Goal: Navigation & Orientation: Understand site structure

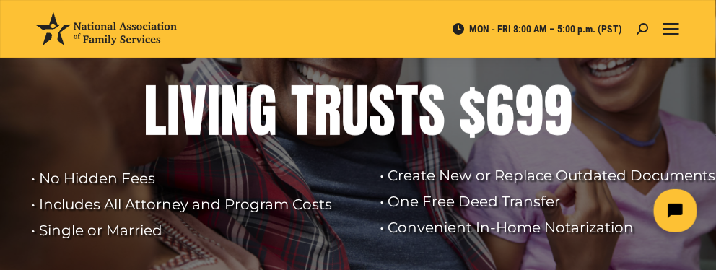
scroll to position [137, 0]
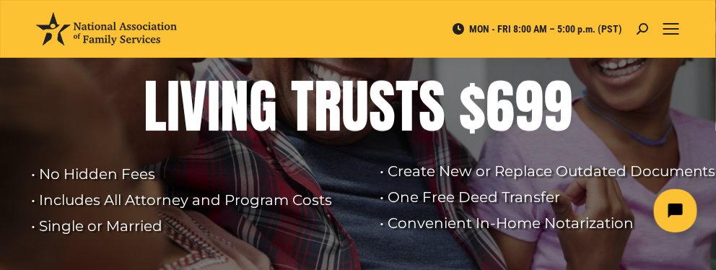
click at [97, 215] on rs-layer "• No Hidden Fees • Includes All Attorney and Program Costs • Single or Married" at bounding box center [185, 200] width 308 height 78
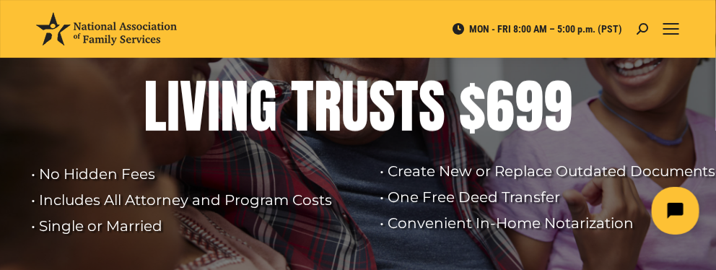
click at [672, 211] on icon "Open chat widget" at bounding box center [683, 210] width 22 height 22
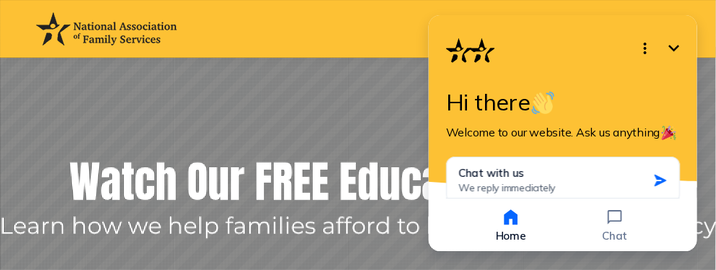
click at [673, 47] on icon "Minimize" at bounding box center [673, 48] width 17 height 17
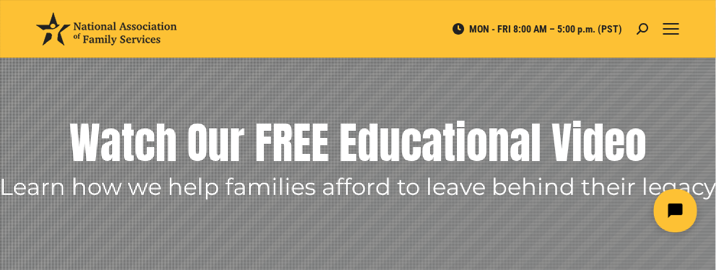
scroll to position [178, 0]
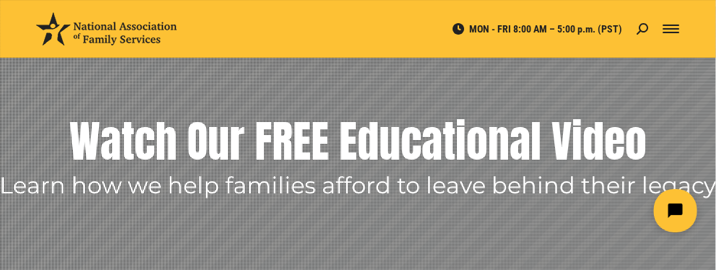
click at [666, 32] on span "Mobile menu icon" at bounding box center [671, 32] width 16 height 1
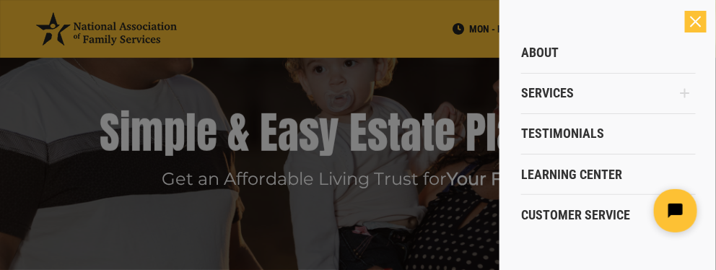
click html
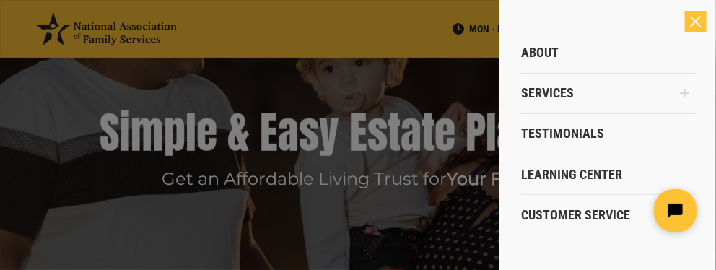
click html
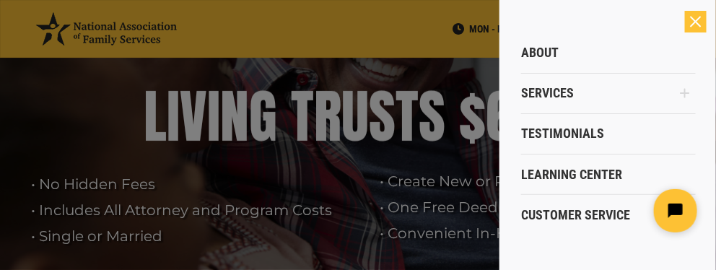
scroll to position [0, 0]
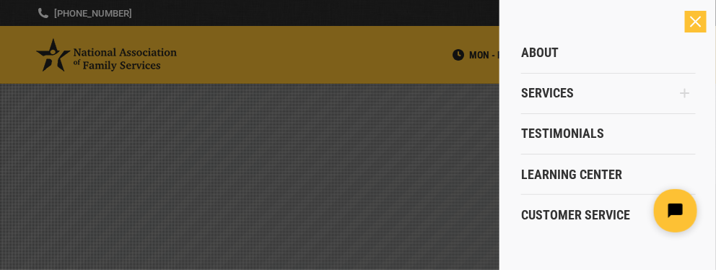
click at [695, 25] on div "Close" at bounding box center [696, 22] width 22 height 22
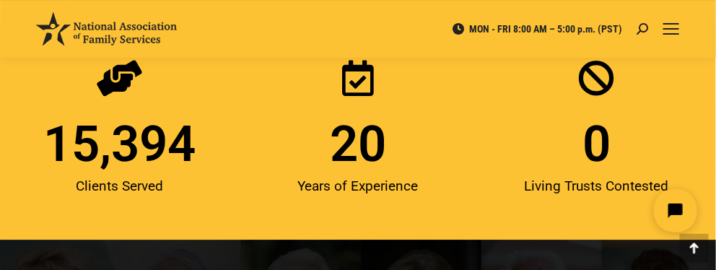
scroll to position [2272, 0]
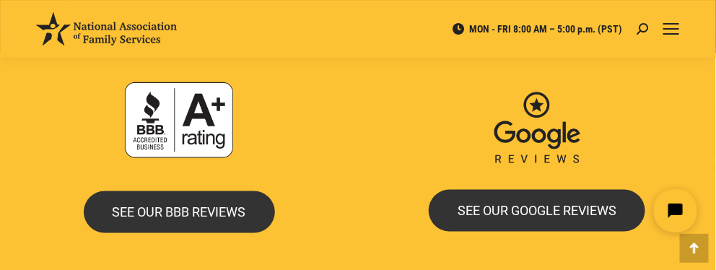
click at [65, 214] on div "SEE OUR BBB REVIEWS" at bounding box center [179, 212] width 344 height 42
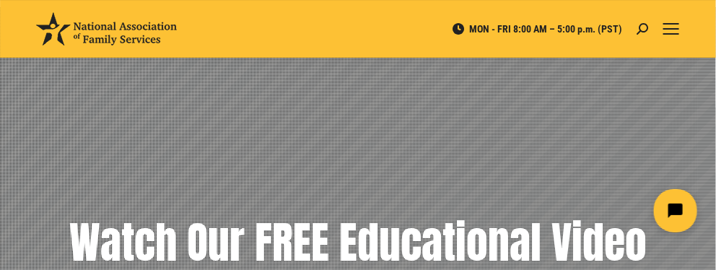
scroll to position [0, 0]
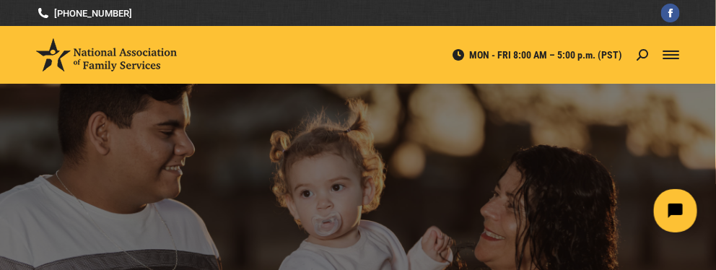
click at [671, 56] on div "Mobile menu icon" at bounding box center [671, 55] width 16 height 12
